Goal: Task Accomplishment & Management: Use online tool/utility

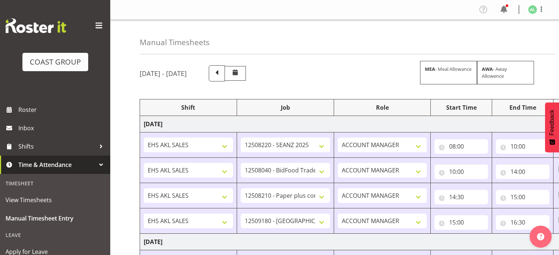
select select "10251"
select select "9033"
select select "10243"
select select "9932"
select select "9033"
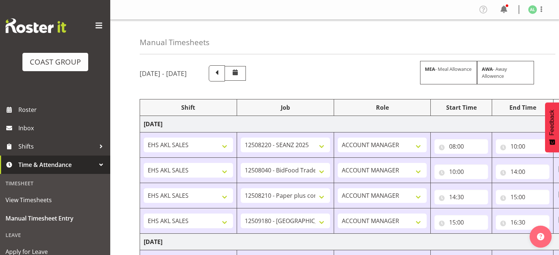
select select "10251"
select select "8653"
select select "10251"
select select "9033"
select select "9932"
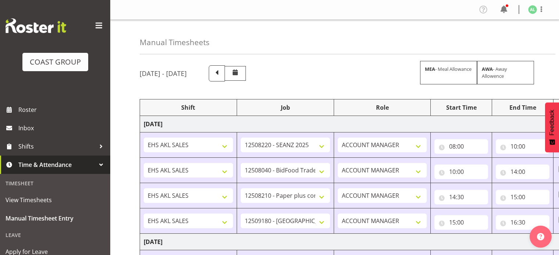
select select "9033"
select select "9932"
select select "10251"
select select "10243"
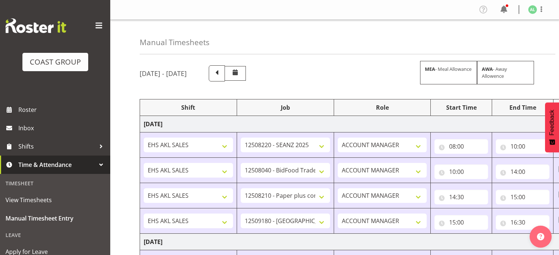
select select "9033"
select select "10268"
select select "9033"
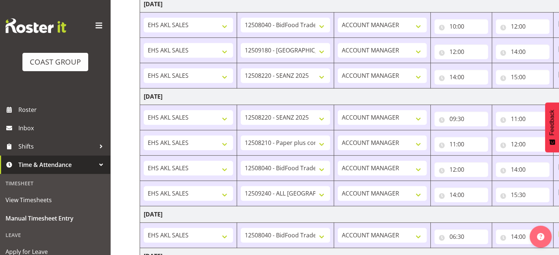
scroll to position [423, 0]
